Goal: Information Seeking & Learning: Learn about a topic

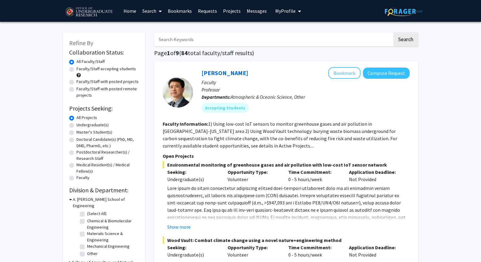
click at [94, 126] on label "Undergraduate(s)" at bounding box center [92, 125] width 32 height 6
click at [80, 126] on input "Undergraduate(s)" at bounding box center [78, 124] width 4 height 4
radio input "true"
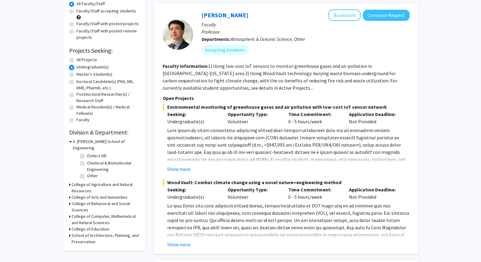
scroll to position [59, 0]
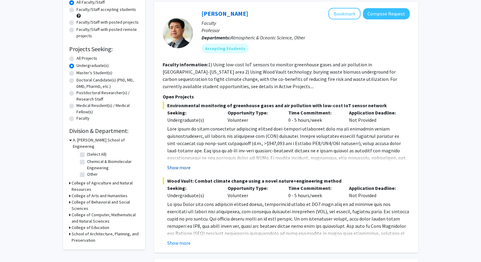
click at [181, 165] on button "Show more" at bounding box center [178, 167] width 23 height 7
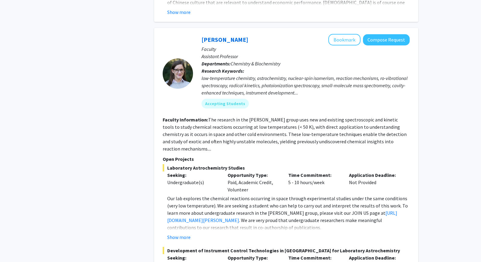
scroll to position [2764, 0]
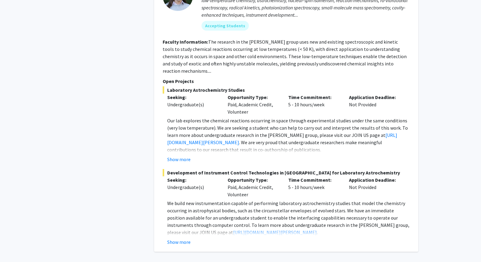
scroll to position [2855, 0]
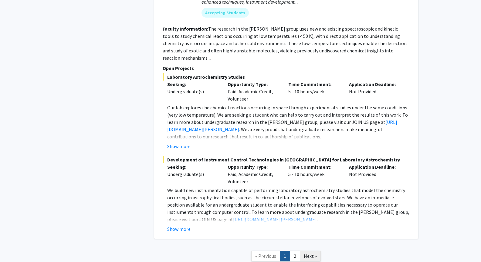
click at [307, 253] on span "Next »" at bounding box center [310, 256] width 13 height 6
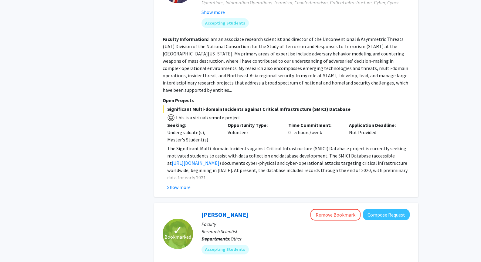
scroll to position [587, 0]
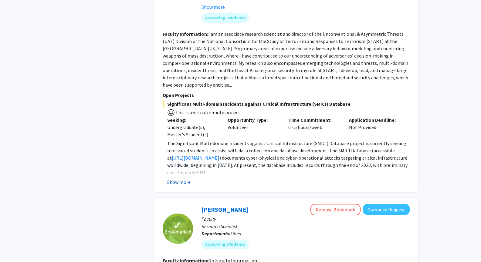
click at [184, 179] on button "Show more" at bounding box center [178, 182] width 23 height 7
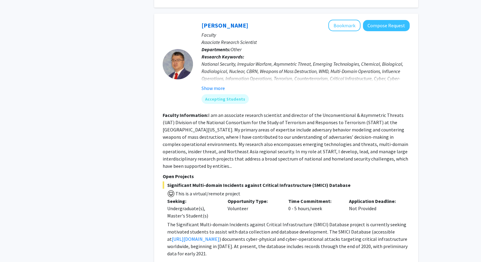
scroll to position [505, 0]
drag, startPoint x: 200, startPoint y: 12, endPoint x: 231, endPoint y: 12, distance: 30.9
click at [231, 20] on div "[PERSON_NAME] Bookmark Compose Request Faculty Associate Research Scientist Dep…" at bounding box center [301, 64] width 216 height 89
copy div "[PERSON_NAME] Bookmark Compose Request"
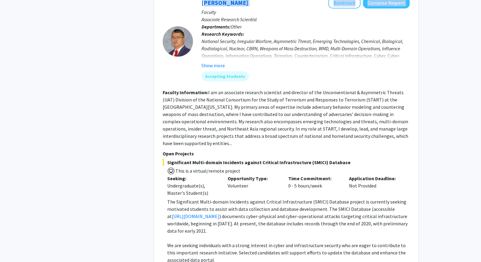
scroll to position [529, 0]
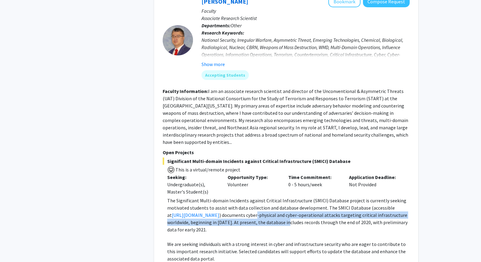
drag, startPoint x: 257, startPoint y: 203, endPoint x: 286, endPoint y: 206, distance: 29.3
click at [286, 206] on p "The Significant Multi-domain Incidents against Critical Infrastructure (SMICI) …" at bounding box center [288, 215] width 242 height 36
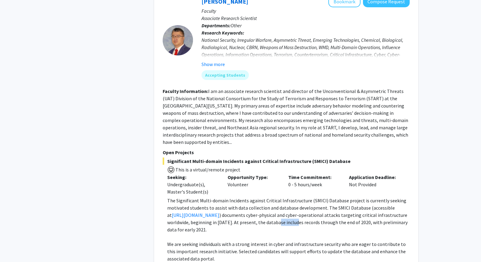
drag, startPoint x: 286, startPoint y: 206, endPoint x: 278, endPoint y: 206, distance: 7.9
click at [278, 206] on p "The Significant Multi-domain Incidents against Critical Infrastructure (SMICI) …" at bounding box center [288, 215] width 242 height 36
click at [248, 241] on p "We are seeking individuals with a strong interest in cyber and infrastructure s…" at bounding box center [288, 252] width 242 height 22
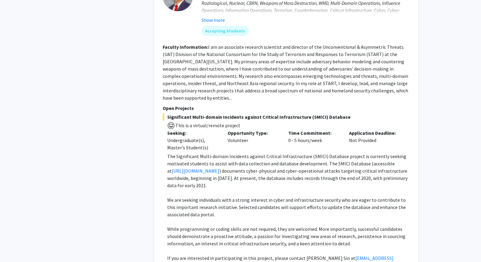
scroll to position [574, 0]
drag, startPoint x: 222, startPoint y: 232, endPoint x: 259, endPoint y: 231, distance: 37.0
click at [259, 231] on p "While programming or coding skills are not required, they are welcomed. More im…" at bounding box center [288, 236] width 242 height 22
drag, startPoint x: 270, startPoint y: 228, endPoint x: 294, endPoint y: 231, distance: 24.8
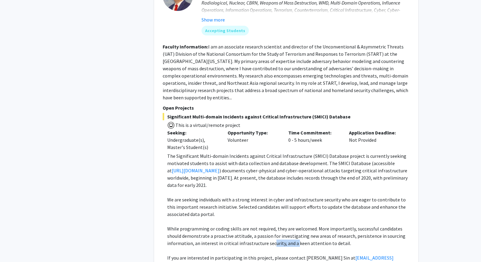
click at [294, 231] on p "While programming or coding skills are not required, they are welcomed. More im…" at bounding box center [288, 236] width 242 height 22
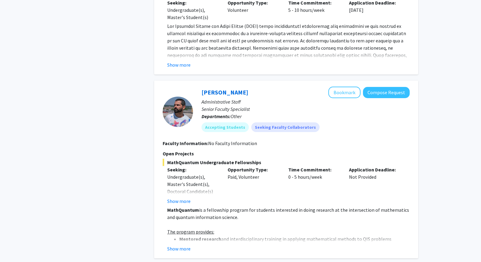
scroll to position [1677, 0]
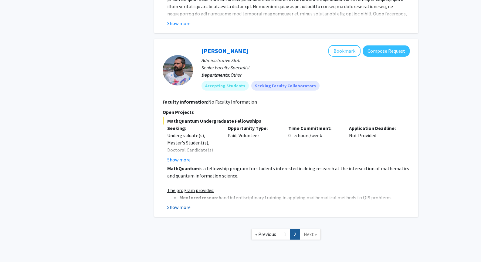
click at [182, 204] on button "Show more" at bounding box center [178, 207] width 23 height 7
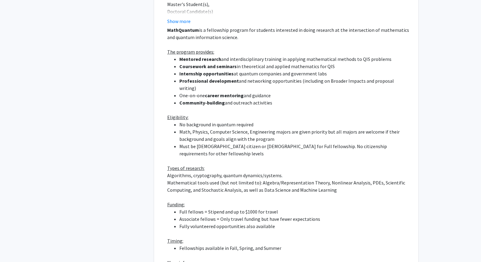
scroll to position [1917, 0]
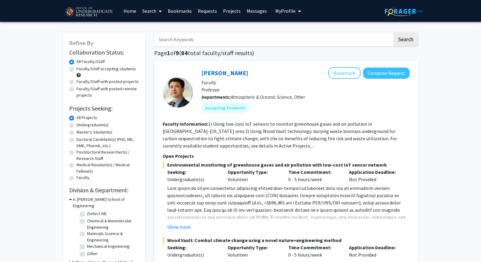
click at [85, 126] on label "Undergraduate(s)" at bounding box center [92, 125] width 32 height 6
click at [80, 126] on input "Undergraduate(s)" at bounding box center [78, 124] width 4 height 4
radio input "true"
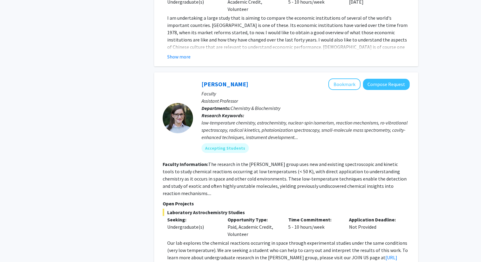
scroll to position [2790, 0]
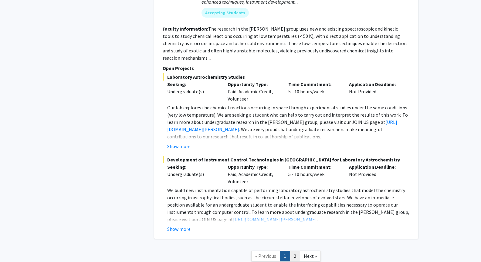
click at [292, 251] on link "2" at bounding box center [295, 256] width 10 height 11
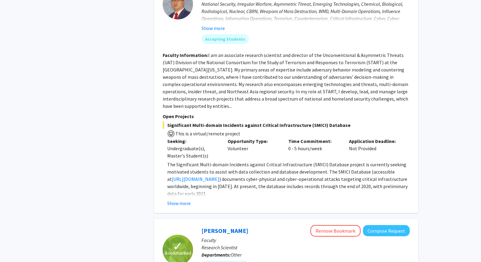
scroll to position [576, 0]
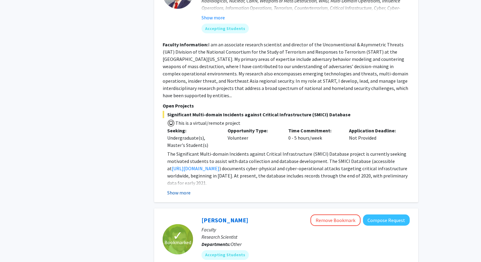
click at [182, 189] on button "Show more" at bounding box center [178, 192] width 23 height 7
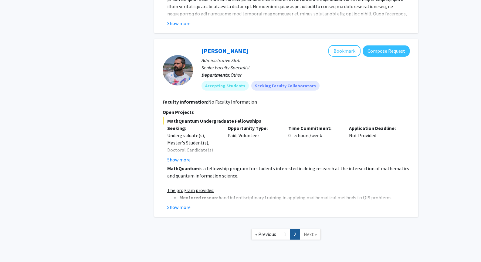
scroll to position [1675, 0]
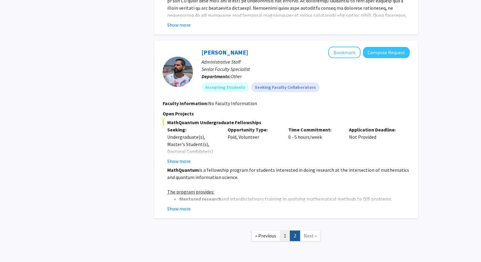
click at [285, 231] on link "1" at bounding box center [285, 236] width 10 height 11
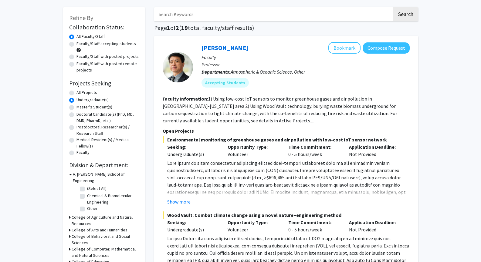
scroll to position [25, 0]
drag, startPoint x: 293, startPoint y: 148, endPoint x: 298, endPoint y: 149, distance: 5.8
click at [298, 149] on div "Seeking: Undergraduate(s) Opportunity Type: Volunteer Time Commitment: 0 - 5 ho…" at bounding box center [281, 150] width 247 height 15
click at [298, 149] on p "Time Commitment:" at bounding box center [314, 146] width 52 height 7
click at [183, 200] on button "Show more" at bounding box center [178, 201] width 23 height 7
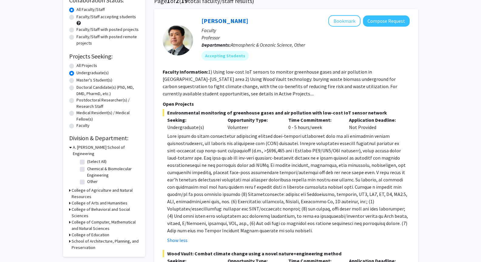
scroll to position [53, 0]
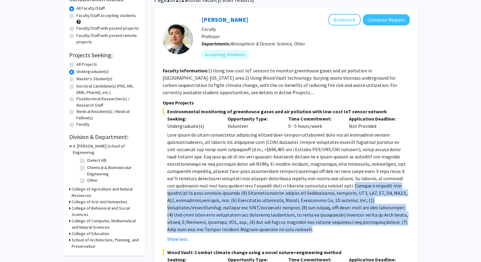
drag, startPoint x: 336, startPoint y: 183, endPoint x: 400, endPoint y: 230, distance: 79.7
click at [400, 230] on p at bounding box center [288, 182] width 242 height 102
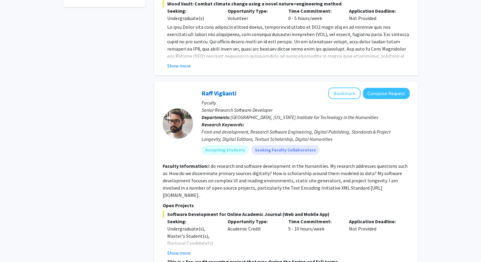
scroll to position [329, 0]
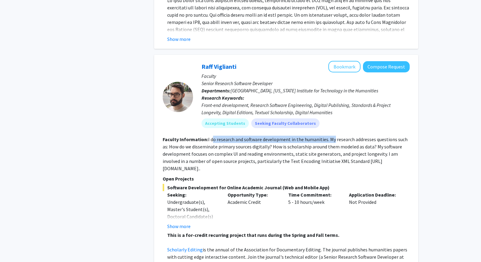
drag, startPoint x: 211, startPoint y: 141, endPoint x: 332, endPoint y: 140, distance: 120.4
click at [332, 140] on fg-read-more "I do research and software development in the humanities. My research addresses…" at bounding box center [285, 153] width 245 height 35
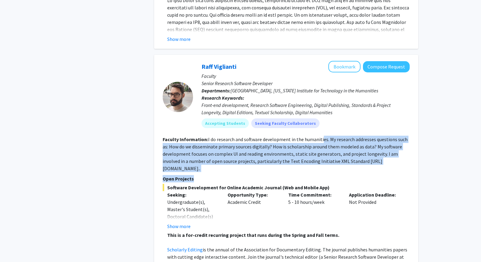
drag, startPoint x: 321, startPoint y: 136, endPoint x: 392, endPoint y: 168, distance: 78.3
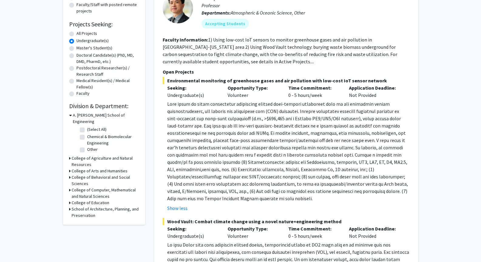
scroll to position [74, 0]
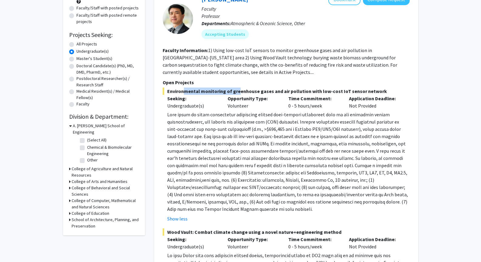
drag, startPoint x: 182, startPoint y: 89, endPoint x: 234, endPoint y: 90, distance: 52.5
click at [234, 90] on span "Environmental monitoring of greenhouse gases and air pollution with low-cost Io…" at bounding box center [286, 91] width 247 height 7
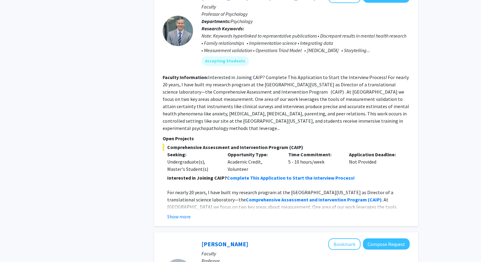
scroll to position [2273, 0]
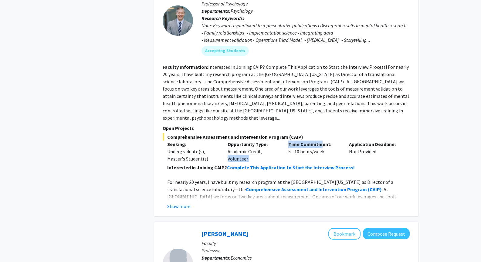
drag, startPoint x: 279, startPoint y: 121, endPoint x: 323, endPoint y: 119, distance: 44.0
click at [323, 141] on div "Seeking: Undergraduate(s), Master's Student(s) Opportunity Type: Academic Credi…" at bounding box center [281, 152] width 247 height 22
click at [323, 141] on div "Time Commitment: 5 - 10 hours/week" at bounding box center [314, 152] width 61 height 22
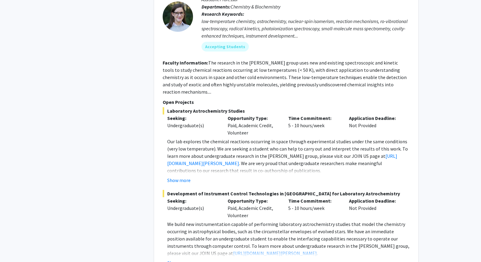
scroll to position [2855, 0]
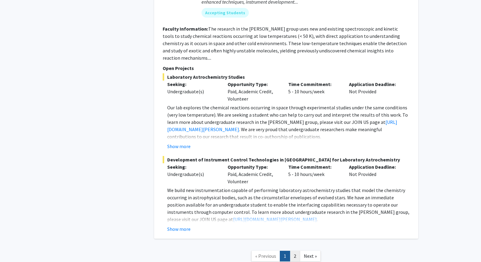
click at [293, 251] on link "2" at bounding box center [295, 256] width 10 height 11
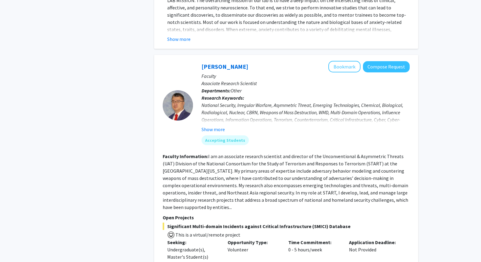
scroll to position [515, 0]
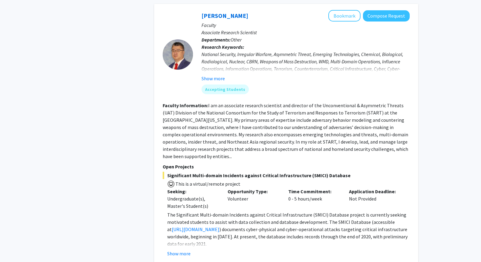
drag, startPoint x: 166, startPoint y: 160, endPoint x: 363, endPoint y: 159, distance: 196.5
click at [363, 172] on span "Significant Multi-domain Incidents against Critical Infrastructure (SMICI) Data…" at bounding box center [286, 175] width 247 height 7
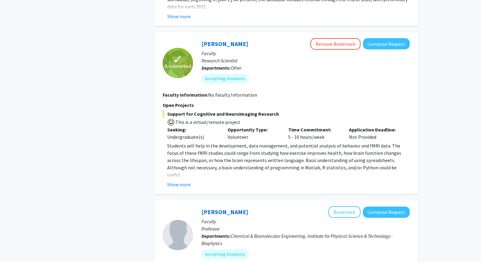
scroll to position [753, 0]
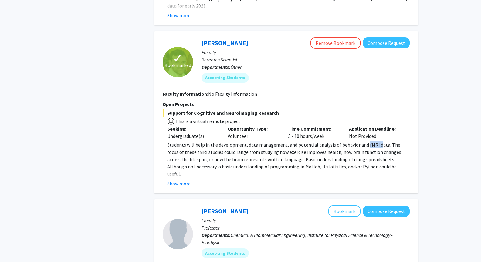
drag, startPoint x: 363, startPoint y: 129, endPoint x: 376, endPoint y: 131, distance: 13.2
click at [376, 142] on span "Students will help in the development, data management, and potential analysis …" at bounding box center [284, 159] width 234 height 35
click at [178, 180] on button "Show more" at bounding box center [178, 183] width 23 height 7
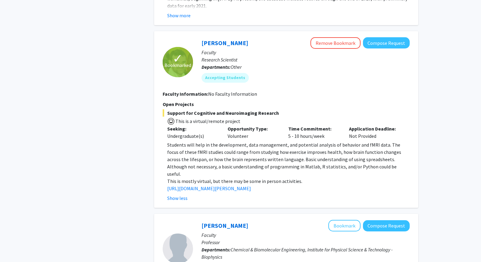
drag, startPoint x: 200, startPoint y: 24, endPoint x: 273, endPoint y: 30, distance: 74.3
drag, startPoint x: 273, startPoint y: 30, endPoint x: 240, endPoint y: 130, distance: 105.8
click at [240, 142] on span "Students will help in the development, data management, and potential analysis …" at bounding box center [284, 159] width 234 height 35
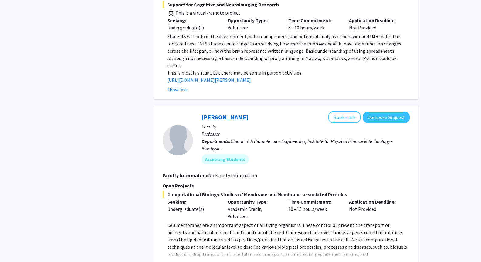
scroll to position [862, 0]
drag, startPoint x: 200, startPoint y: 96, endPoint x: 275, endPoint y: 96, distance: 75.2
click at [275, 111] on div "Jeffery Klauda Bookmark Compose Request Faculty Professor Departments: Chemical…" at bounding box center [301, 139] width 216 height 57
click at [275, 111] on div "Jeffery Klauda Bookmark Compose Request" at bounding box center [305, 117] width 208 height 12
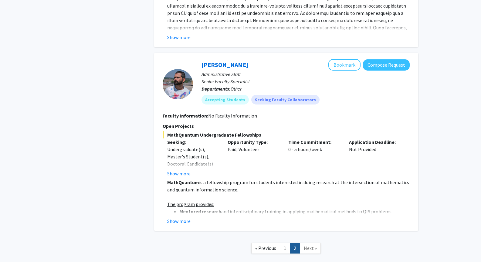
scroll to position [1608, 0]
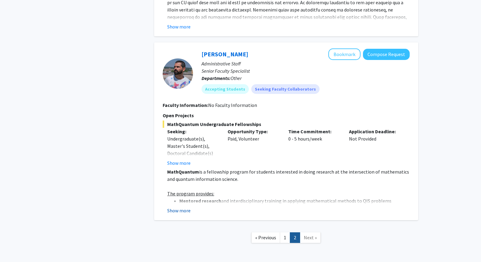
click at [184, 207] on button "Show more" at bounding box center [178, 210] width 23 height 7
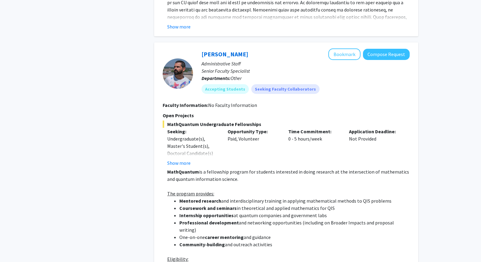
drag, startPoint x: 163, startPoint y: 149, endPoint x: 245, endPoint y: 151, distance: 82.8
drag, startPoint x: 245, startPoint y: 151, endPoint x: 238, endPoint y: 154, distance: 7.6
click at [238, 168] on p "MathQuantum is a fellowship program for students interested in doing research a…" at bounding box center [288, 175] width 242 height 15
drag, startPoint x: 231, startPoint y: 161, endPoint x: 167, endPoint y: 154, distance: 65.0
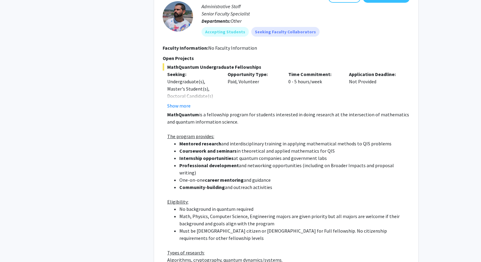
scroll to position [1666, 0]
drag, startPoint x: 187, startPoint y: 175, endPoint x: 250, endPoint y: 176, distance: 63.7
click at [250, 198] on p "Eligibility:" at bounding box center [288, 201] width 242 height 7
drag, startPoint x: 229, startPoint y: 186, endPoint x: 269, endPoint y: 185, distance: 40.1
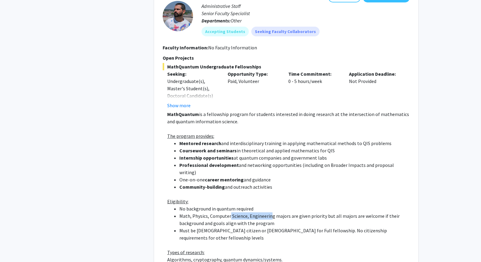
click at [269, 213] on li "Math, Physics, Computer Science, Engineering majors are given priority but all …" at bounding box center [294, 220] width 230 height 15
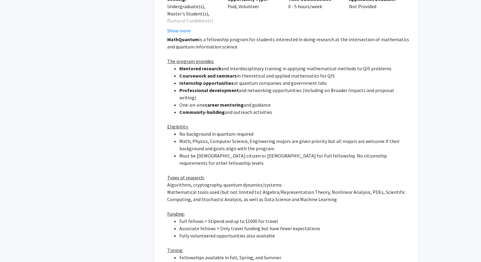
scroll to position [1742, 0]
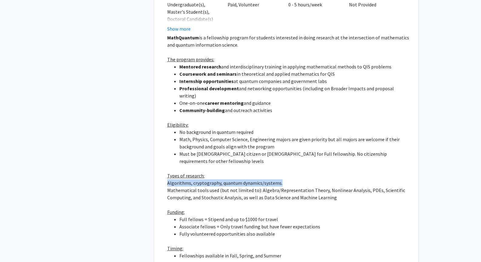
drag, startPoint x: 164, startPoint y: 155, endPoint x: 287, endPoint y: 155, distance: 123.1
click at [287, 155] on fg-read-more "MathQuantum is a fellowship program for students interested in doing research a…" at bounding box center [286, 181] width 247 height 294
click at [287, 179] on p "Algorithms, cryptography, quantum dynamics/systems." at bounding box center [288, 182] width 242 height 7
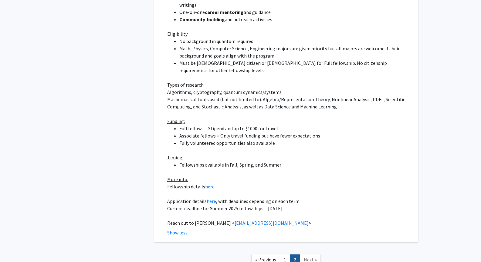
scroll to position [1841, 0]
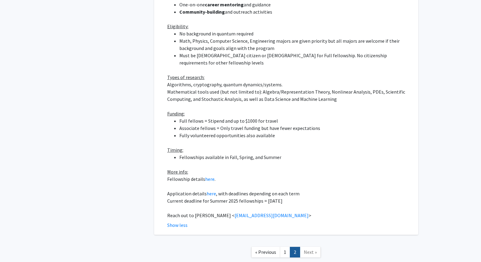
click at [231, 132] on li "Fully volunteered opportunities also available" at bounding box center [294, 135] width 230 height 7
click at [209, 176] on link "here" at bounding box center [209, 179] width 9 height 6
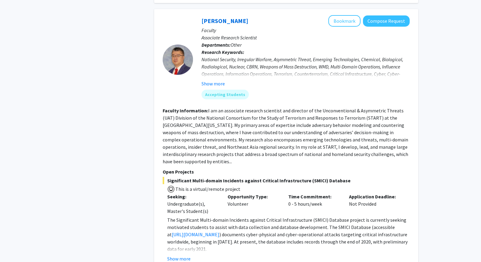
scroll to position [505, 0]
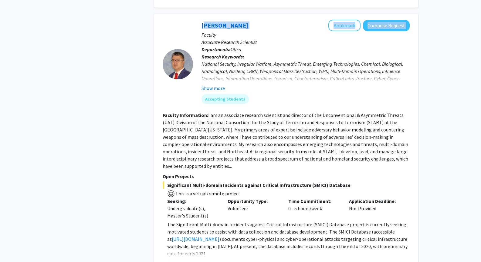
drag, startPoint x: 199, startPoint y: 7, endPoint x: 230, endPoint y: 15, distance: 32.0
click at [230, 20] on div "[PERSON_NAME] Bookmark Compose Request Faculty Associate Research Scientist Dep…" at bounding box center [301, 64] width 216 height 89
click at [309, 92] on div "[PERSON_NAME] Bookmark Compose Request Faculty Associate Research Scientist Dep…" at bounding box center [301, 64] width 216 height 89
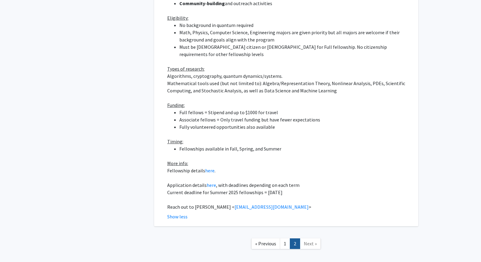
scroll to position [1851, 0]
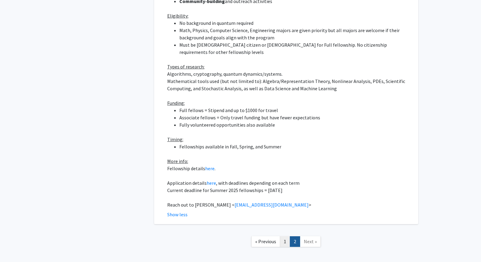
click at [282, 237] on link "1" at bounding box center [285, 242] width 10 height 11
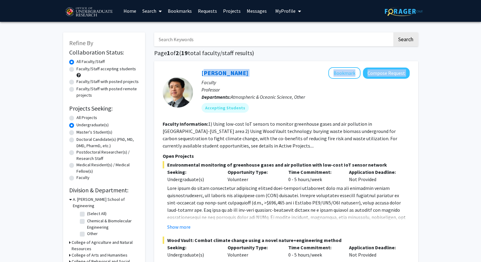
drag, startPoint x: 198, startPoint y: 73, endPoint x: 230, endPoint y: 78, distance: 31.6
click at [230, 78] on div "Ning Zeng Bookmark Compose Request Faculty Professor Departments: Atmospheric &…" at bounding box center [301, 92] width 216 height 50
click at [241, 81] on p "Faculty" at bounding box center [305, 82] width 208 height 7
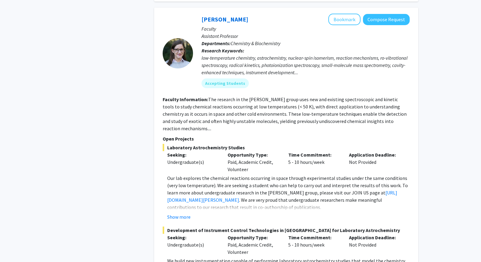
scroll to position [2790, 0]
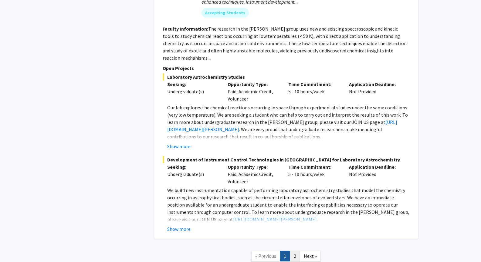
click at [296, 251] on link "2" at bounding box center [295, 256] width 10 height 11
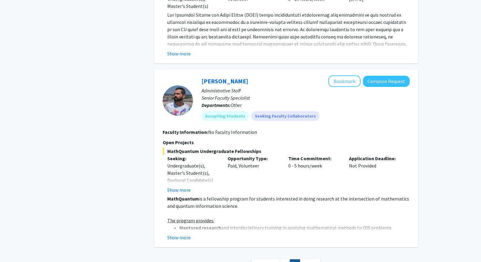
scroll to position [1566, 0]
click at [172, 227] on div "Daniel Serrano Bookmark Compose Request Administrative Staff Senior Faculty Spe…" at bounding box center [286, 159] width 264 height 178
click at [169, 234] on button "Show more" at bounding box center [178, 237] width 23 height 7
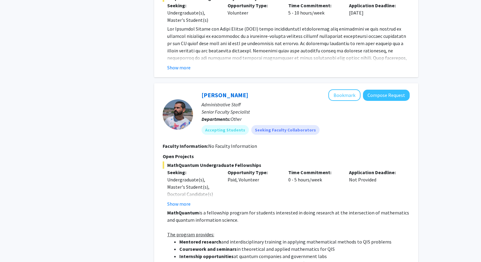
scroll to position [1571, 0]
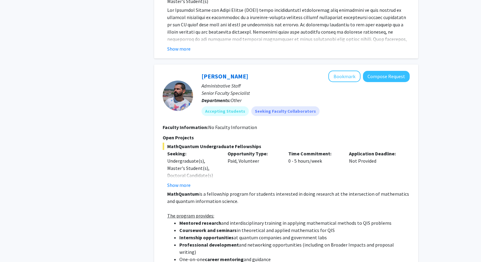
drag, startPoint x: 244, startPoint y: 60, endPoint x: 196, endPoint y: 62, distance: 48.3
click at [196, 71] on div "Daniel Serrano Bookmark Compose Request Administrative Staff Senior Faculty Spe…" at bounding box center [301, 96] width 216 height 50
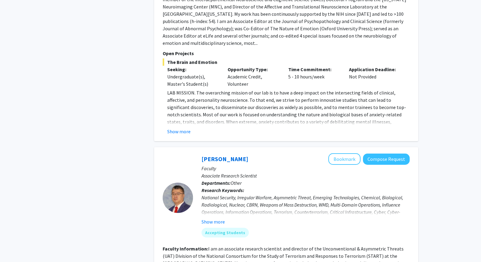
scroll to position [371, 0]
drag, startPoint x: 194, startPoint y: 146, endPoint x: 216, endPoint y: 150, distance: 22.0
click at [216, 154] on div "[PERSON_NAME] Bookmark Compose Request Faculty Associate Research Scientist Dep…" at bounding box center [301, 198] width 216 height 89
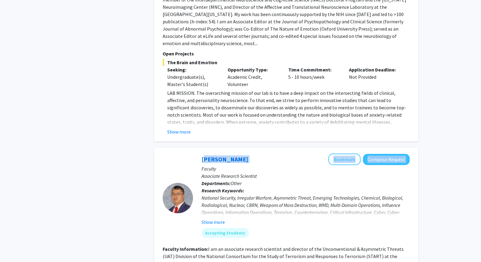
click at [216, 154] on div "[PERSON_NAME] Bookmark Compose Request" at bounding box center [305, 160] width 208 height 12
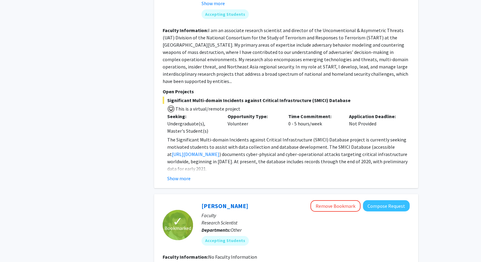
scroll to position [626, 0]
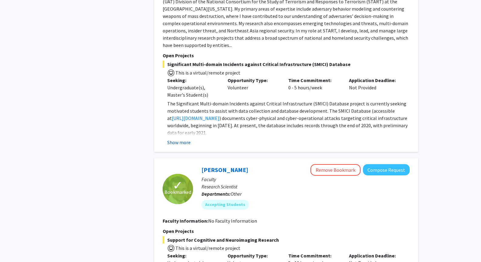
click at [179, 139] on button "Show more" at bounding box center [178, 142] width 23 height 7
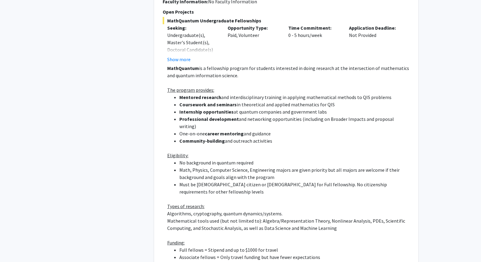
scroll to position [1917, 0]
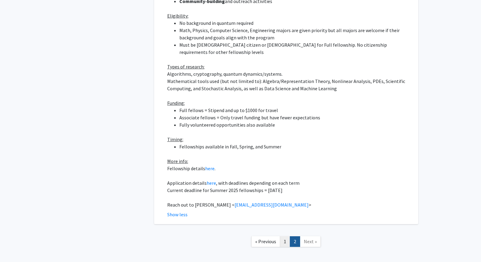
click at [288, 237] on link "1" at bounding box center [285, 242] width 10 height 11
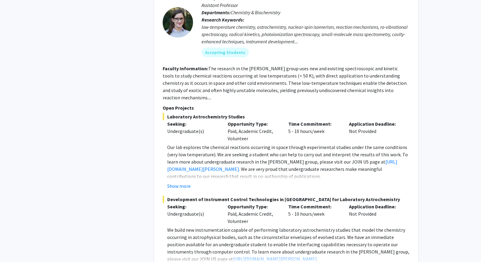
scroll to position [2790, 0]
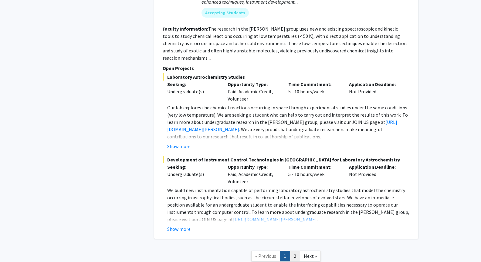
click at [296, 251] on link "2" at bounding box center [295, 256] width 10 height 11
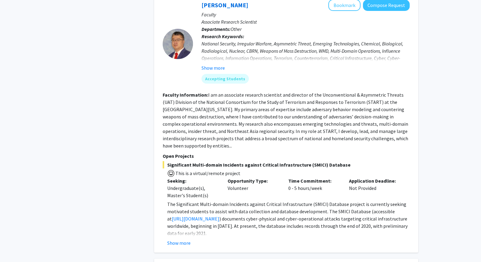
scroll to position [526, 0]
drag, startPoint x: 221, startPoint y: 151, endPoint x: 276, endPoint y: 152, distance: 54.9
click at [276, 161] on span "Significant Multi-domain Incidents against Critical Infrastructure (SMICI) Data…" at bounding box center [286, 164] width 247 height 7
drag, startPoint x: 276, startPoint y: 152, endPoint x: 324, endPoint y: 146, distance: 48.8
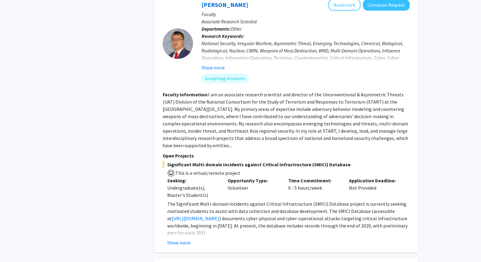
click at [324, 152] on section "Open Projects Significant Multi-domain Incidents against Critical Infrastructur…" at bounding box center [286, 199] width 247 height 94
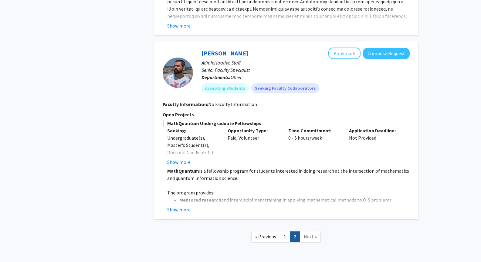
scroll to position [1604, 0]
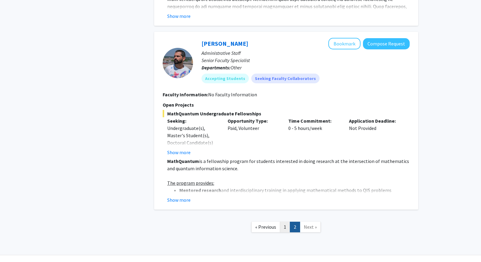
click at [283, 222] on link "1" at bounding box center [285, 227] width 10 height 11
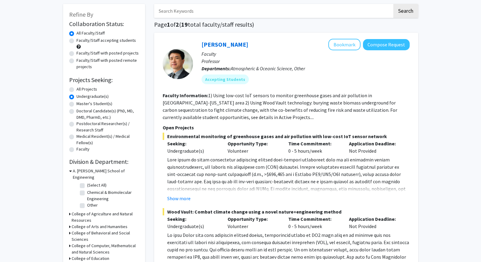
scroll to position [29, 0]
click at [186, 198] on button "Show more" at bounding box center [178, 198] width 23 height 7
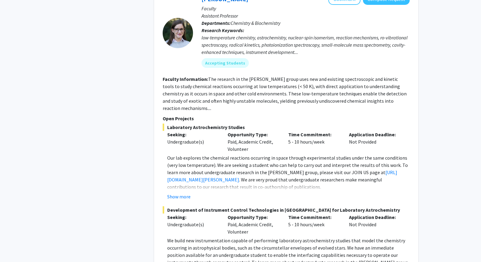
scroll to position [2855, 0]
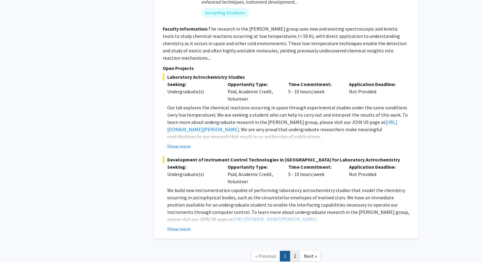
click at [292, 251] on link "2" at bounding box center [295, 256] width 10 height 11
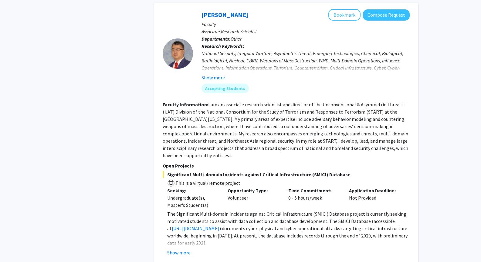
scroll to position [593, 0]
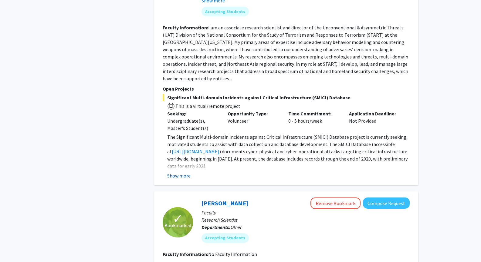
click at [181, 172] on button "Show more" at bounding box center [178, 175] width 23 height 7
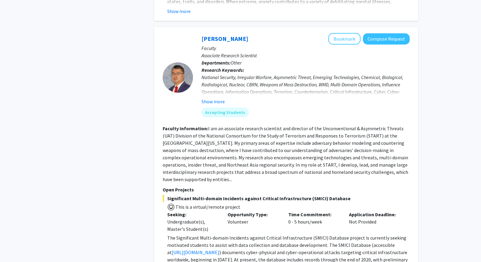
scroll to position [492, 0]
drag, startPoint x: 191, startPoint y: 22, endPoint x: 245, endPoint y: 25, distance: 54.0
click at [245, 33] on section "[PERSON_NAME] Bookmark Compose Request Faculty Associate Research Scientist Dep…" at bounding box center [286, 77] width 247 height 89
click at [247, 33] on div "[PERSON_NAME] Bookmark Compose Request" at bounding box center [305, 39] width 208 height 12
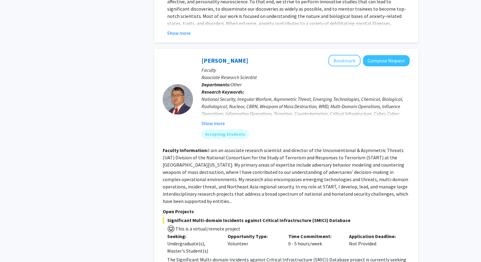
scroll to position [470, 0]
